Goal: Transaction & Acquisition: Obtain resource

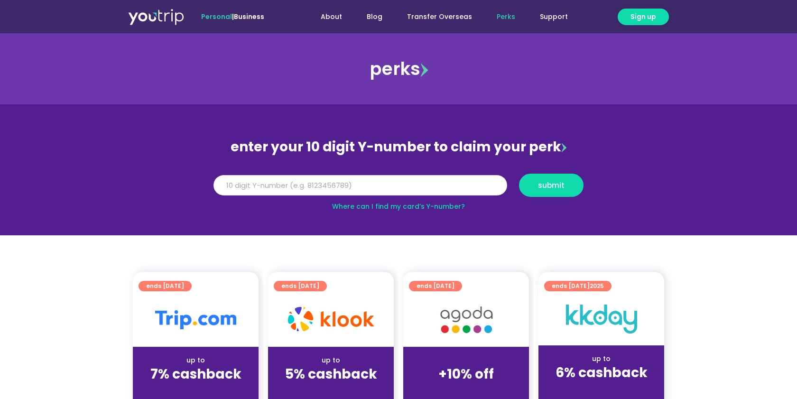
click at [318, 190] on input "Y Number" at bounding box center [360, 185] width 294 height 21
paste input "8179466351"
type input "8179466351"
click at [537, 178] on button "submit" at bounding box center [551, 185] width 65 height 23
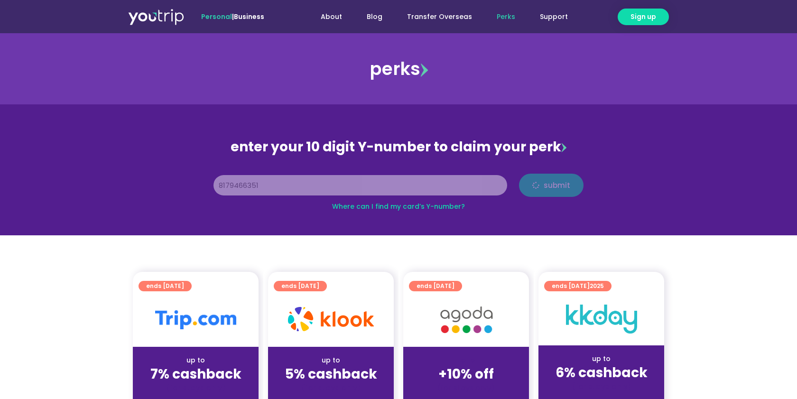
scroll to position [61, 0]
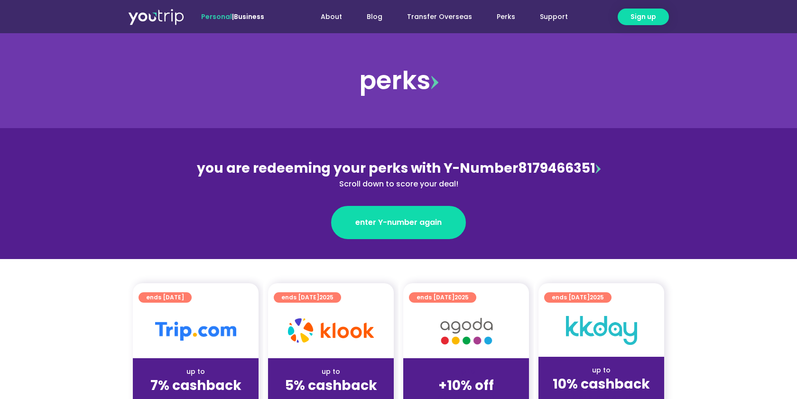
scroll to position [87, 0]
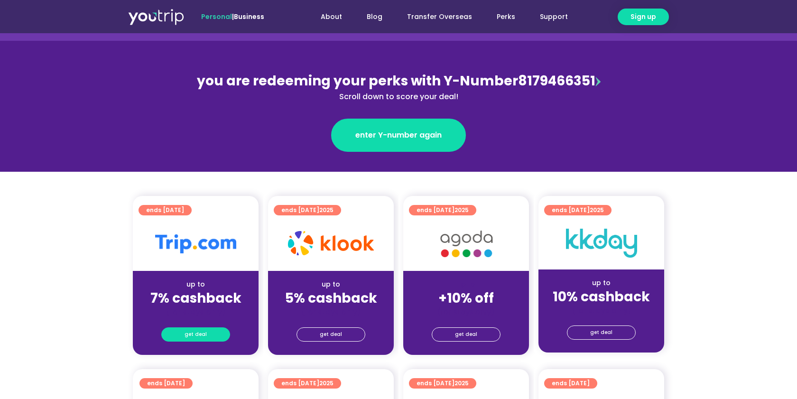
click at [185, 331] on link "get deal" at bounding box center [195, 334] width 69 height 14
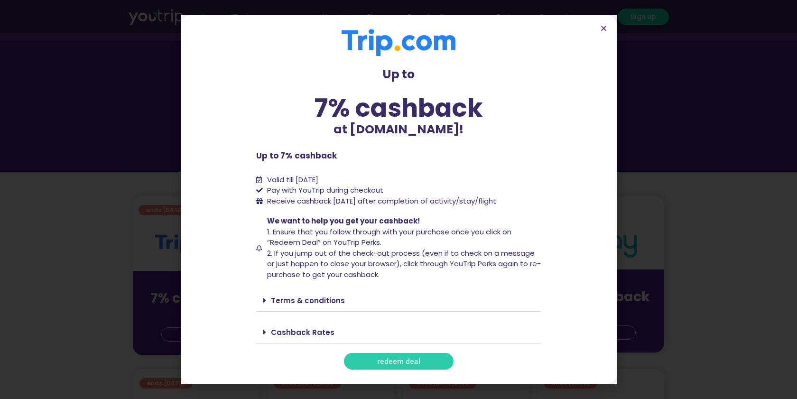
click at [408, 360] on span "redeem deal" at bounding box center [398, 361] width 43 height 7
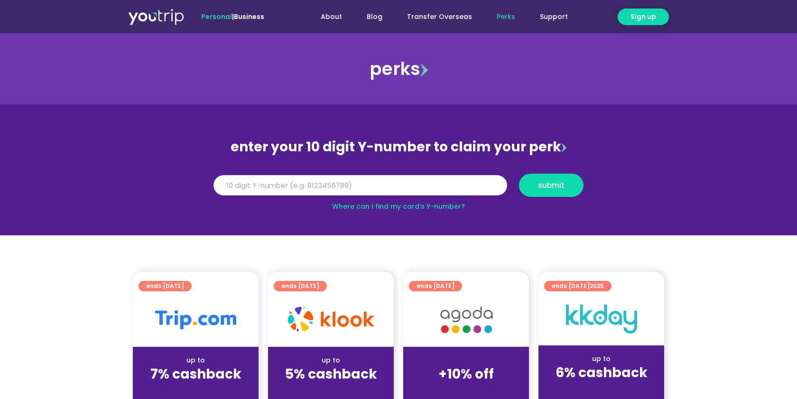
click at [352, 193] on input "Y Number" at bounding box center [360, 185] width 294 height 21
paste input "8179466351"
type input "8179466351"
click at [536, 187] on span "submit" at bounding box center [551, 185] width 48 height 7
